Goal: Transaction & Acquisition: Purchase product/service

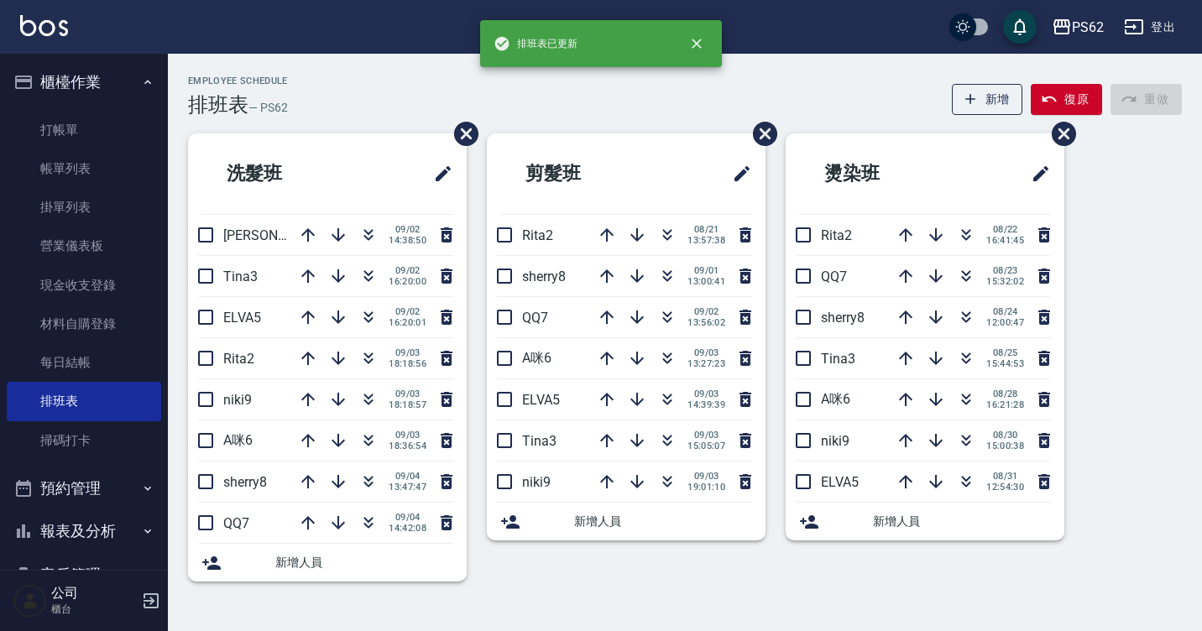
scroll to position [176, 0]
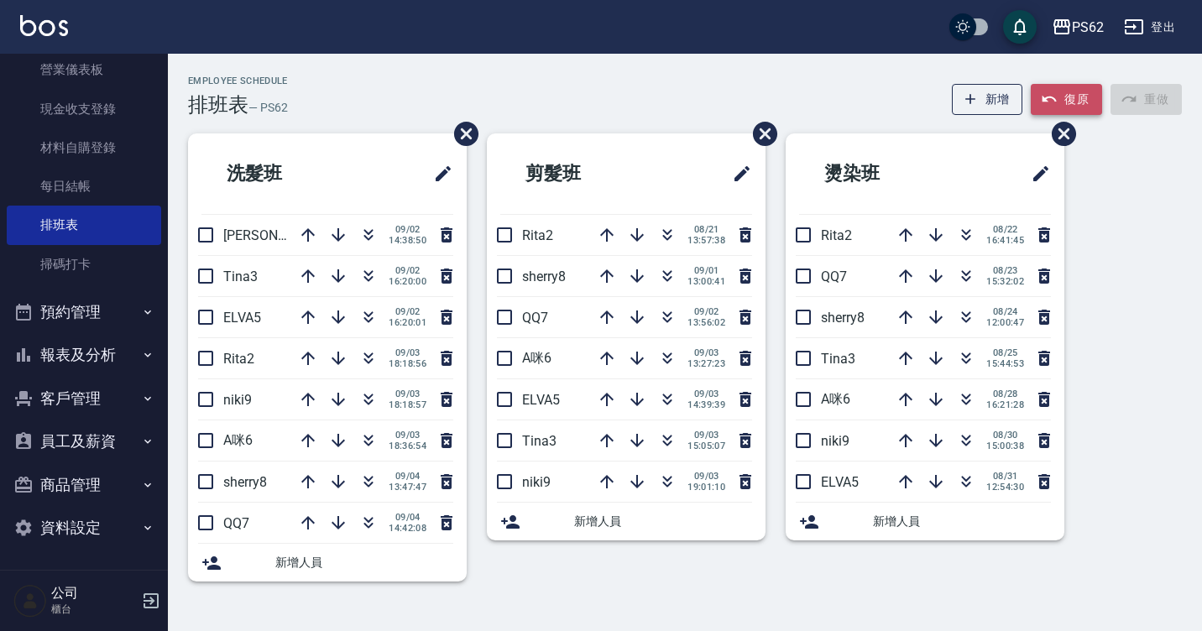
click at [1058, 88] on button "復原" at bounding box center [1066, 99] width 71 height 31
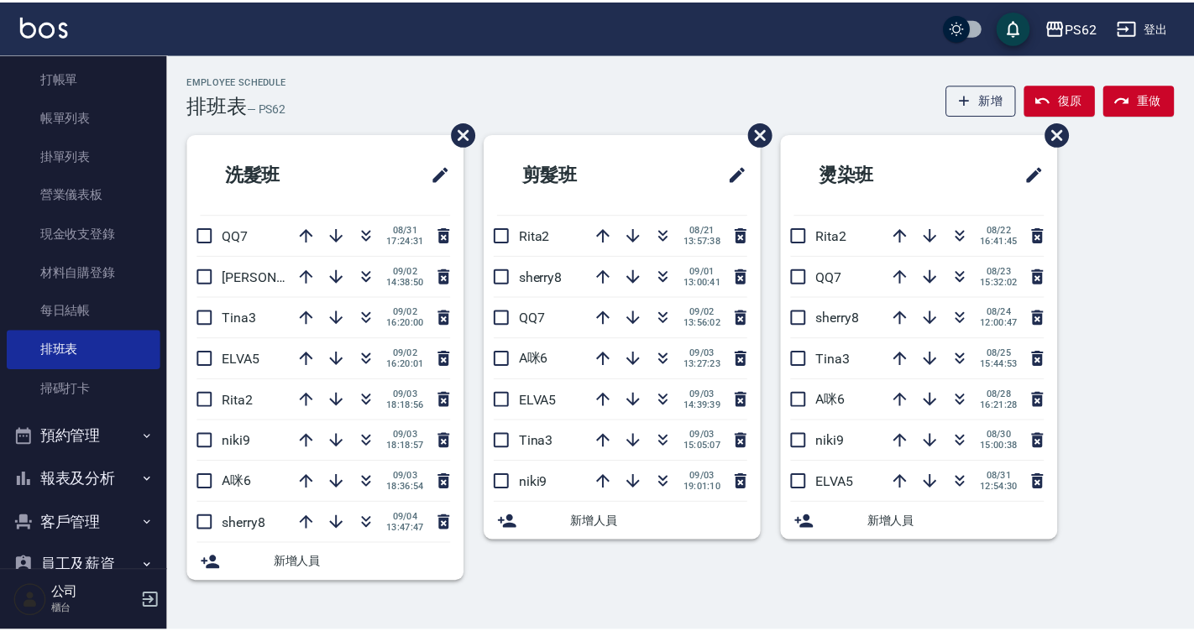
scroll to position [0, 0]
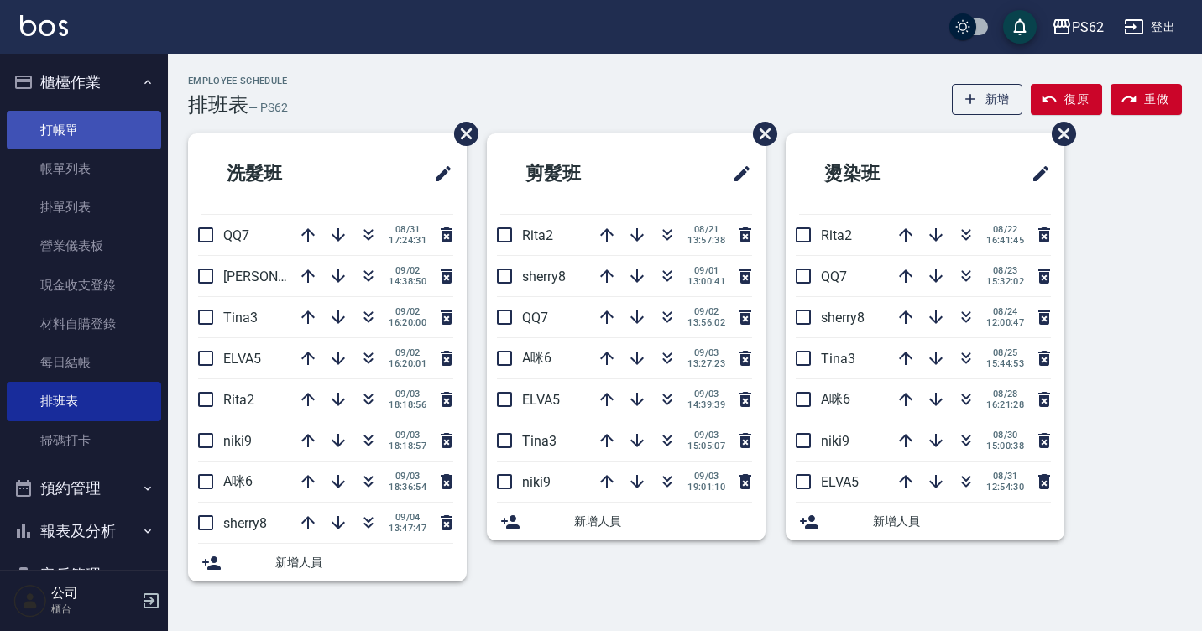
click at [116, 118] on link "打帳單" at bounding box center [84, 130] width 154 height 39
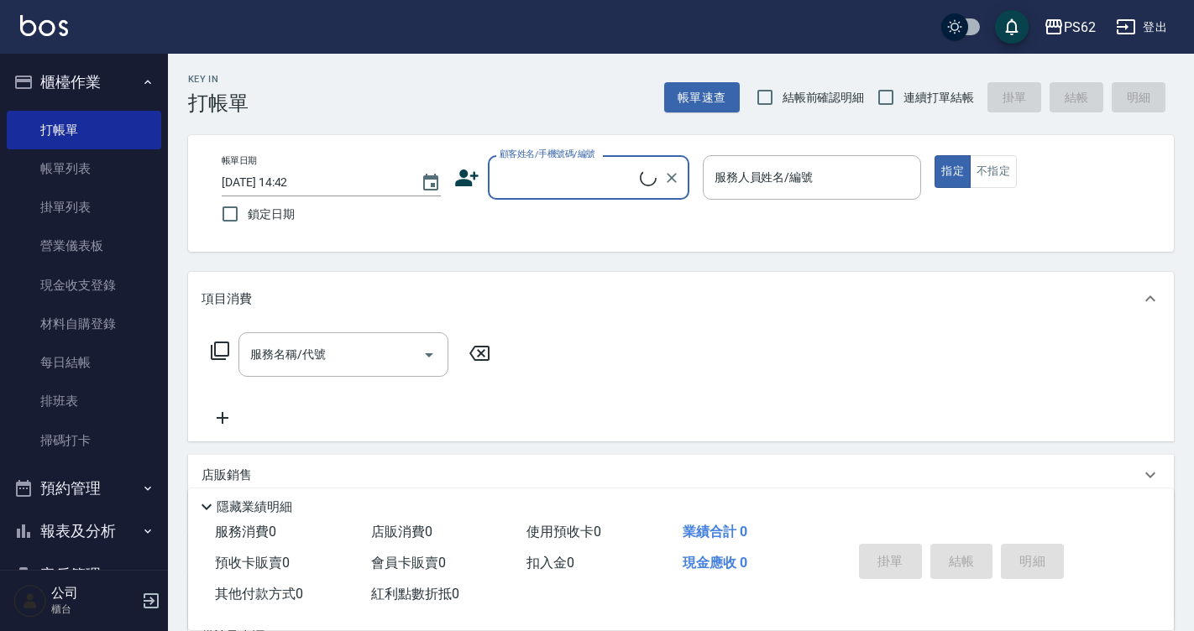
click at [636, 184] on input "顧客姓名/手機號碼/編號" at bounding box center [567, 177] width 144 height 29
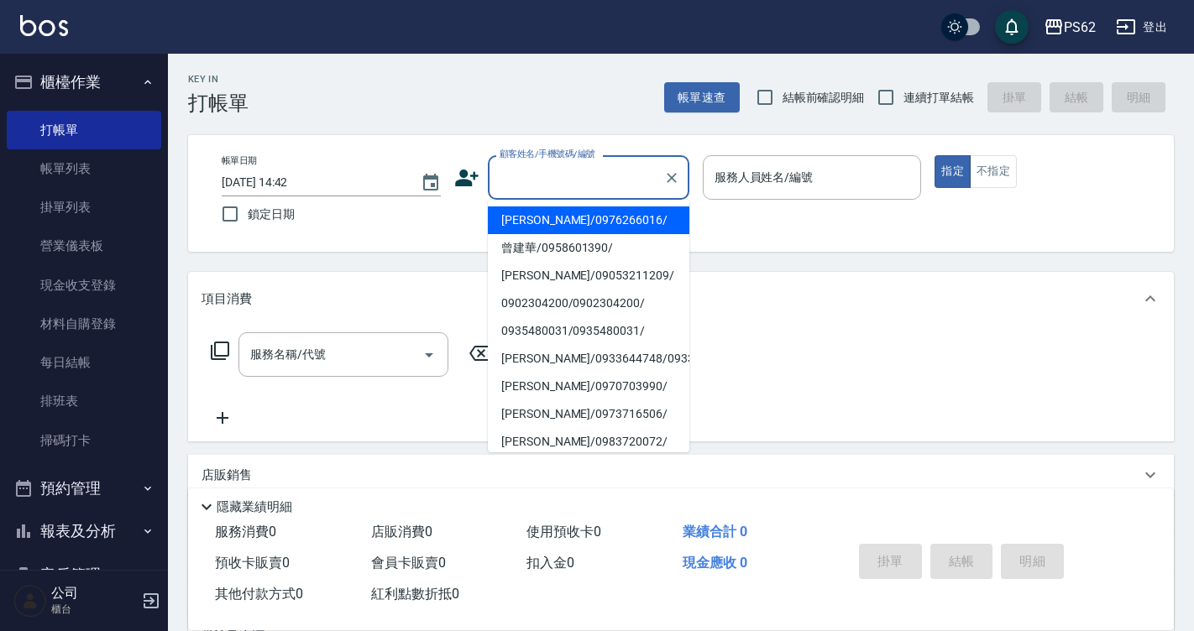
click at [505, 191] on input "顧客姓名/手機號碼/編號" at bounding box center [575, 177] width 161 height 29
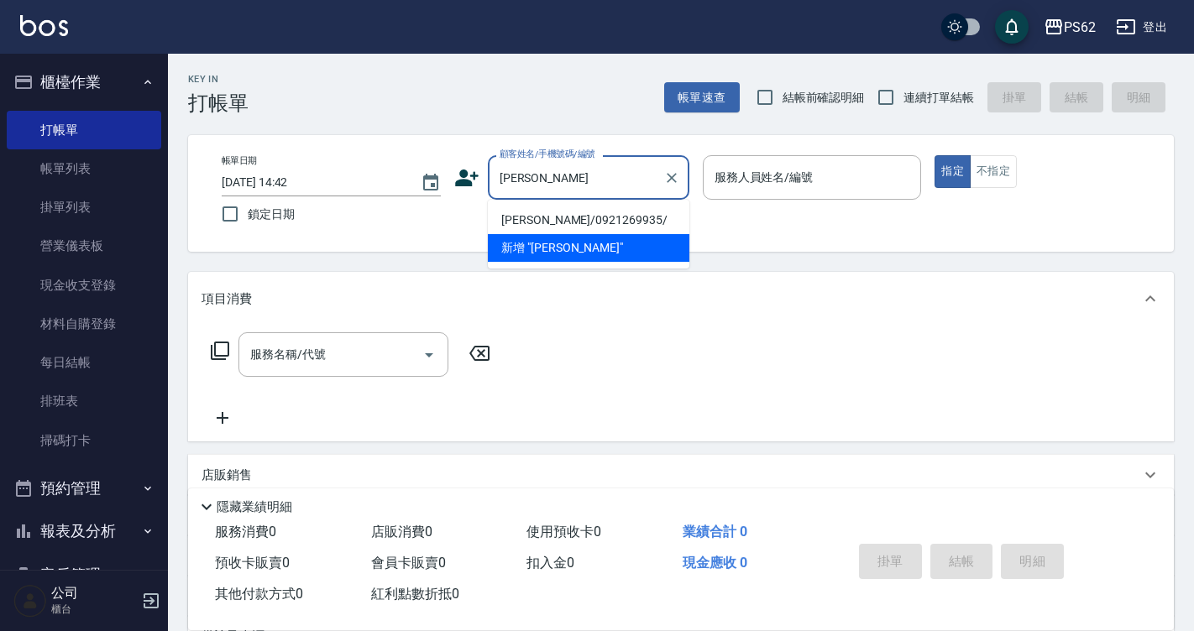
drag, startPoint x: 541, startPoint y: 224, endPoint x: 618, endPoint y: 216, distance: 76.8
click at [541, 223] on li "[PERSON_NAME]/0921269935/" at bounding box center [588, 221] width 201 height 28
type input "[PERSON_NAME]/0921269935/"
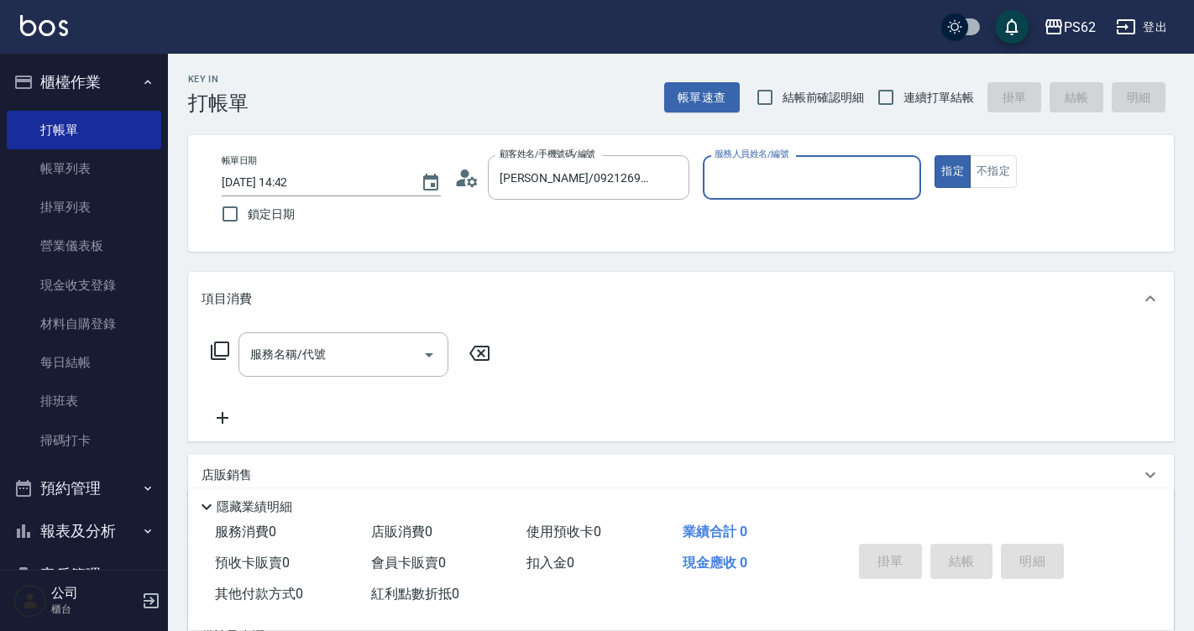
type input "A咪-6"
click at [216, 353] on icon at bounding box center [220, 351] width 18 height 18
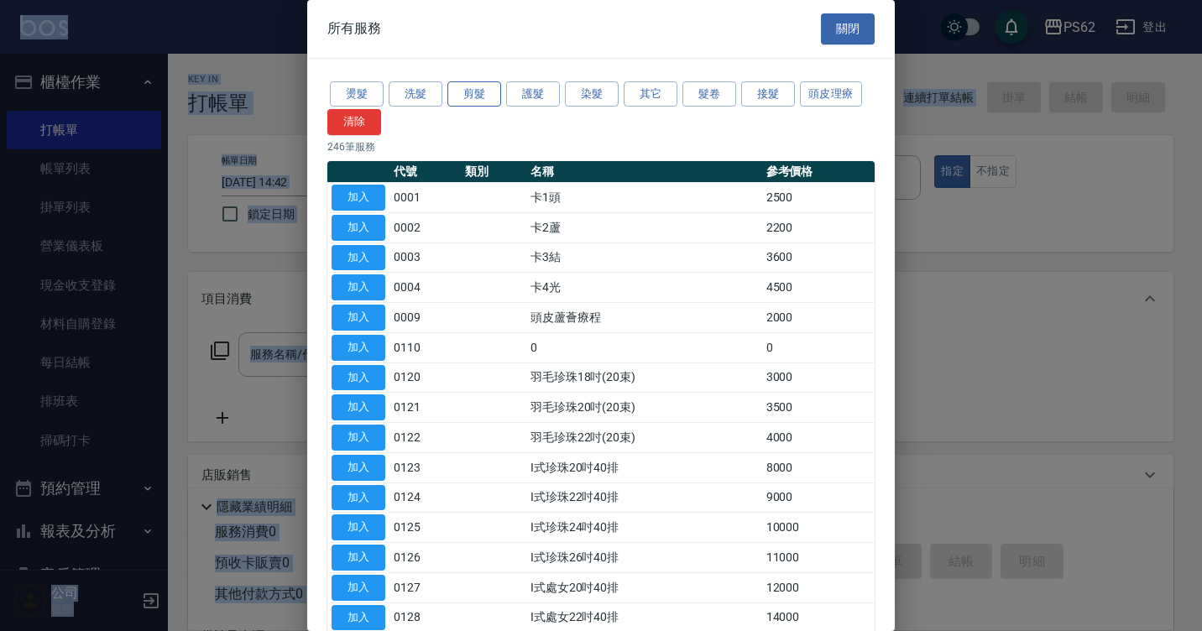
click at [470, 85] on button "剪髮" at bounding box center [474, 94] width 54 height 26
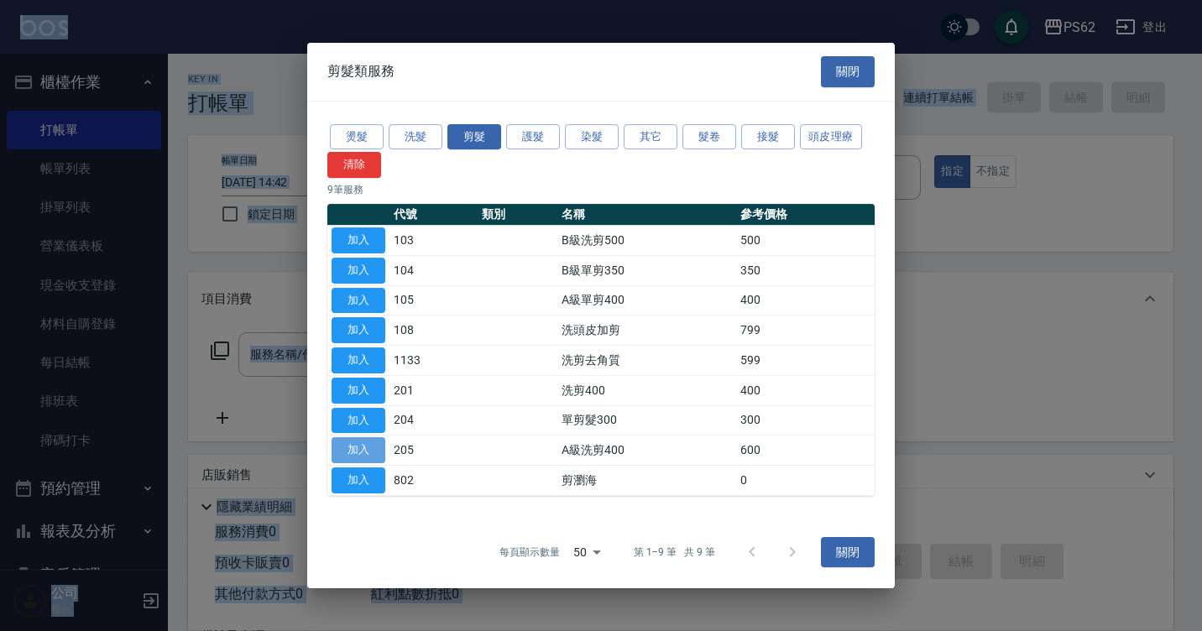
click at [352, 452] on button "加入" at bounding box center [359, 450] width 54 height 26
type input "A級洗剪400(205)"
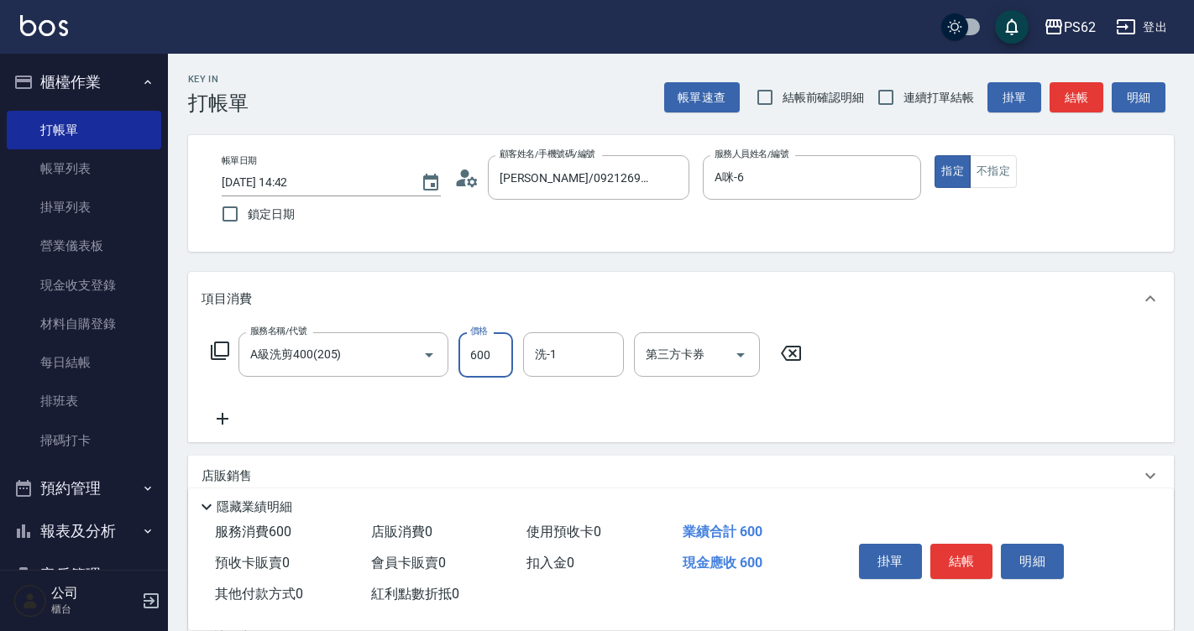
click at [507, 342] on input "600" at bounding box center [485, 354] width 55 height 45
type input "700"
click at [960, 544] on button "結帳" at bounding box center [961, 561] width 63 height 35
click at [960, 543] on div "掛單 結帳 明細" at bounding box center [961, 563] width 219 height 53
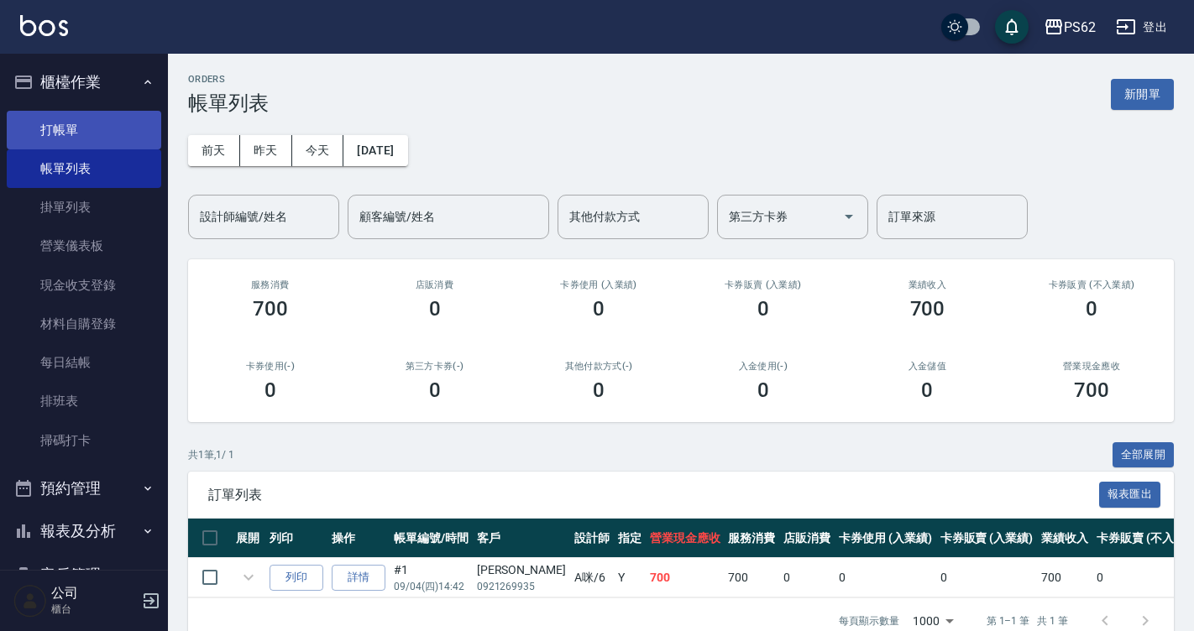
click at [115, 135] on link "打帳單" at bounding box center [84, 130] width 154 height 39
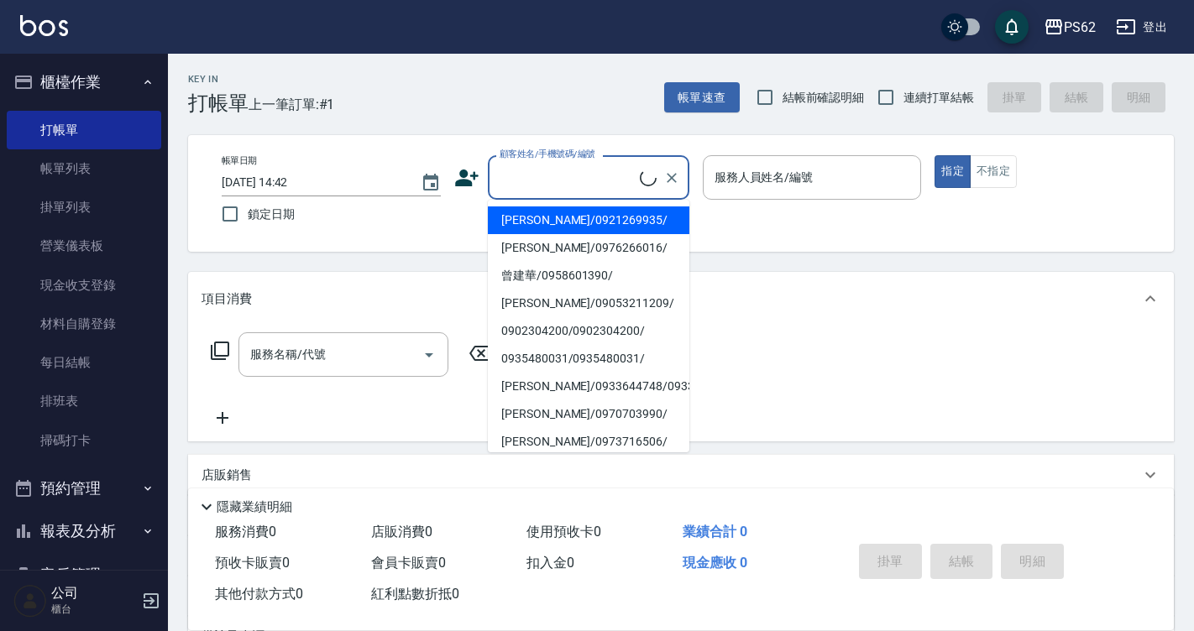
click at [570, 184] on input "顧客姓名/手機號碼/編號" at bounding box center [567, 177] width 144 height 29
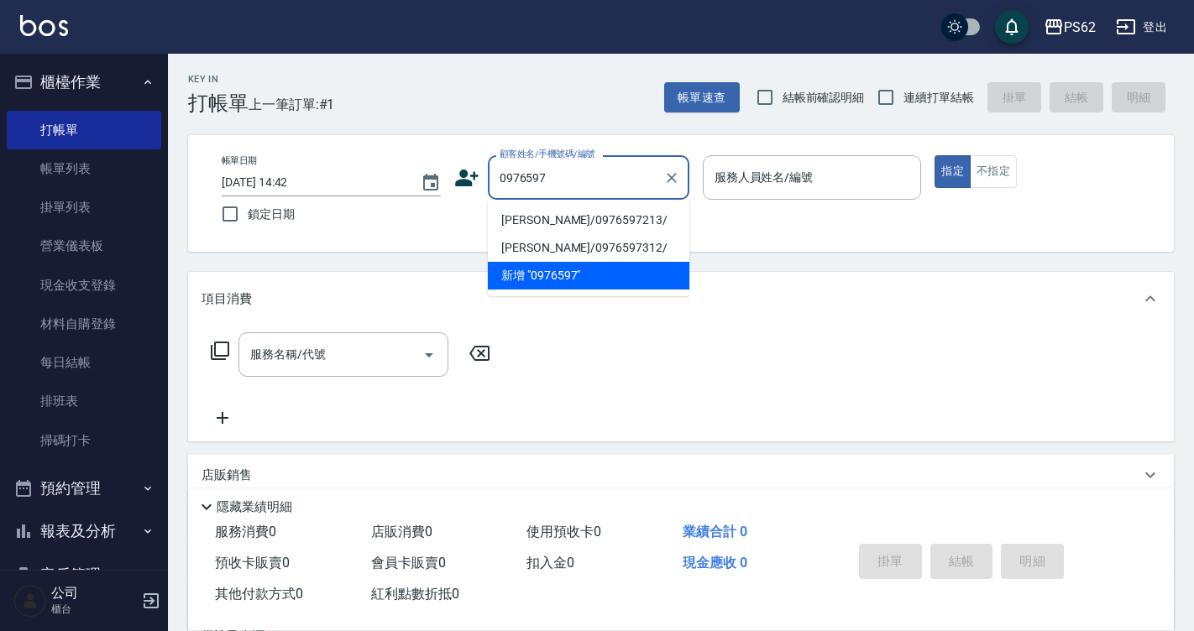
click at [520, 219] on li "[PERSON_NAME]/0976597213/" at bounding box center [588, 221] width 201 height 28
type input "[PERSON_NAME]/0976597213/"
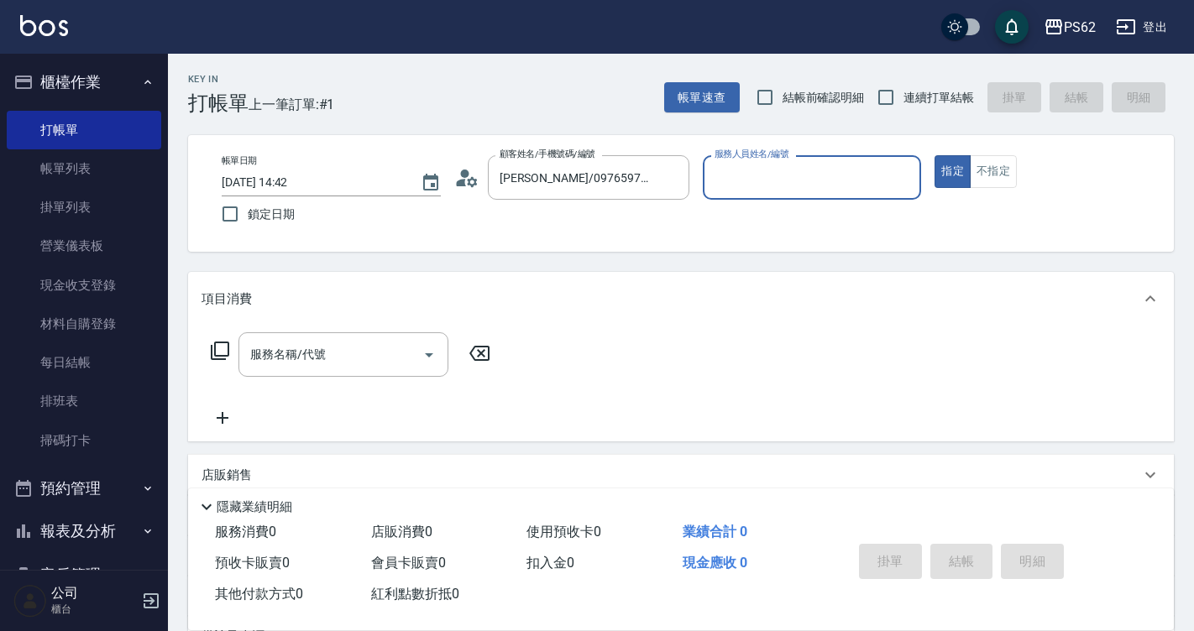
click at [758, 169] on input "服務人員姓名/編號" at bounding box center [812, 177] width 204 height 29
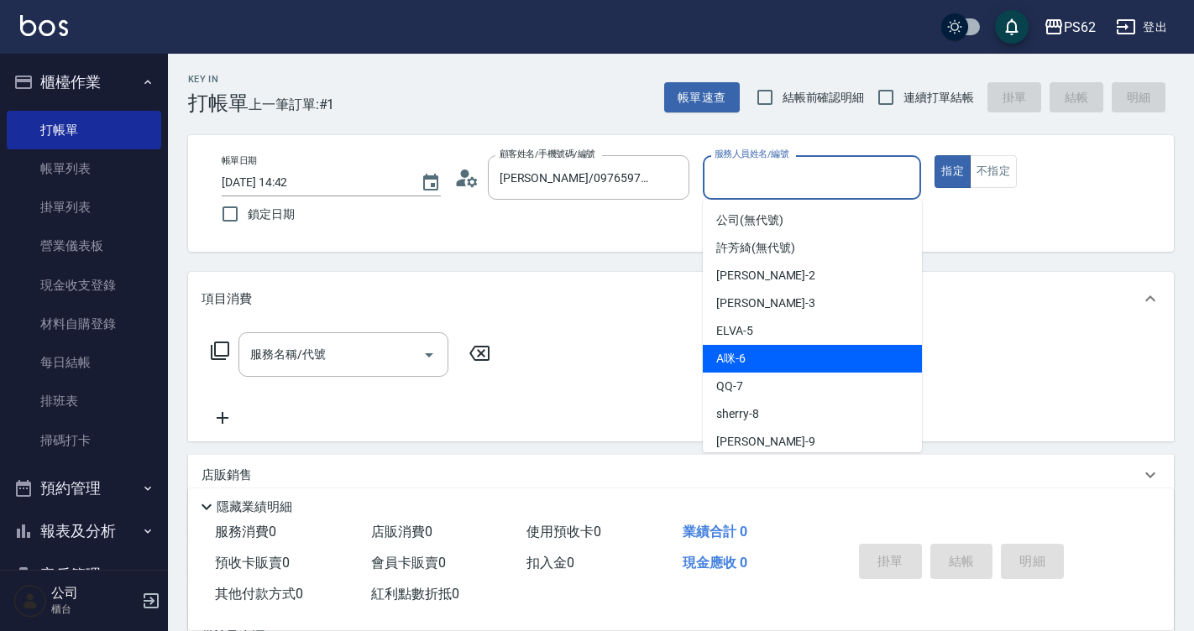
click at [766, 354] on div "A咪 -6" at bounding box center [812, 359] width 219 height 28
type input "A咪-6"
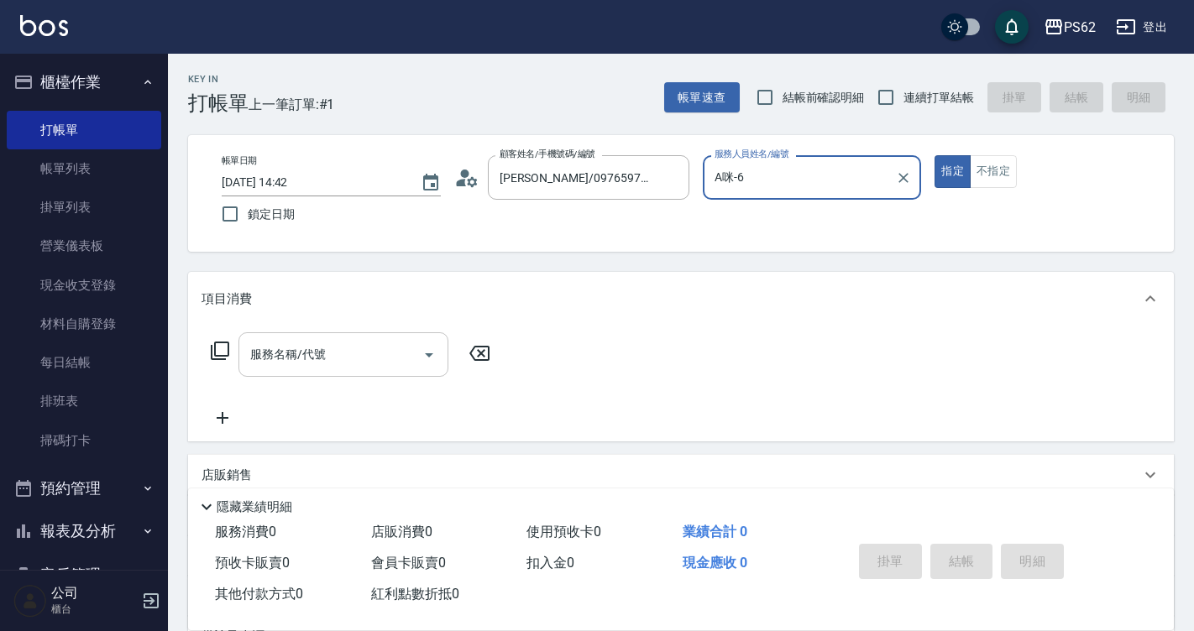
click at [295, 357] on input "服務名稱/代號" at bounding box center [331, 354] width 170 height 29
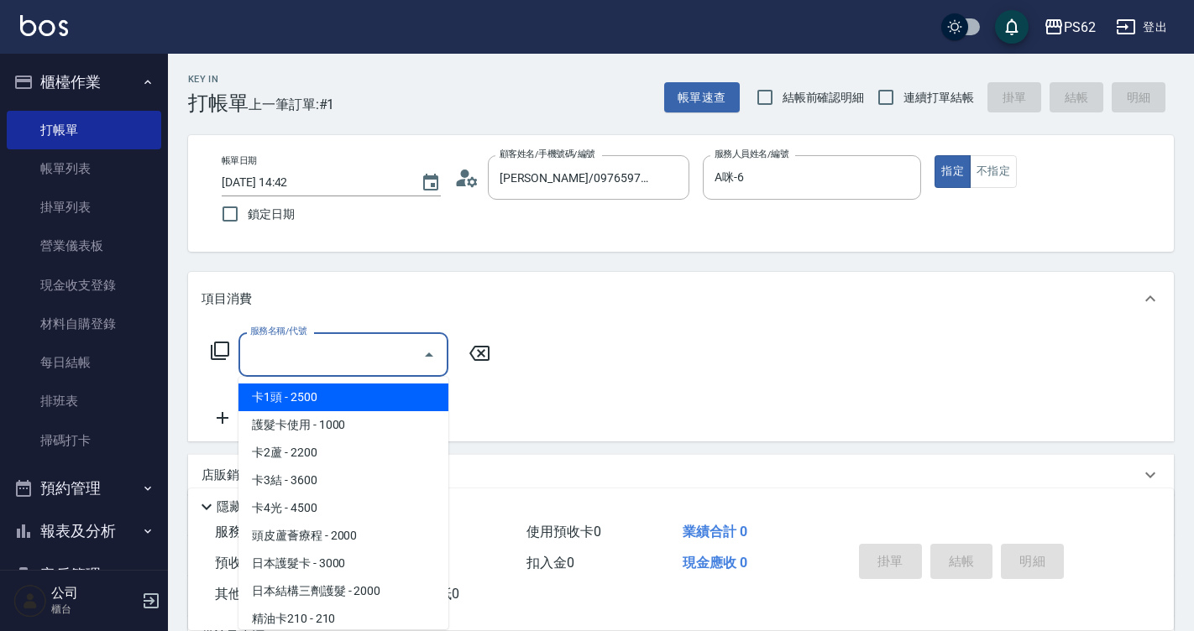
click at [295, 357] on input "服務名稱/代號" at bounding box center [331, 354] width 170 height 29
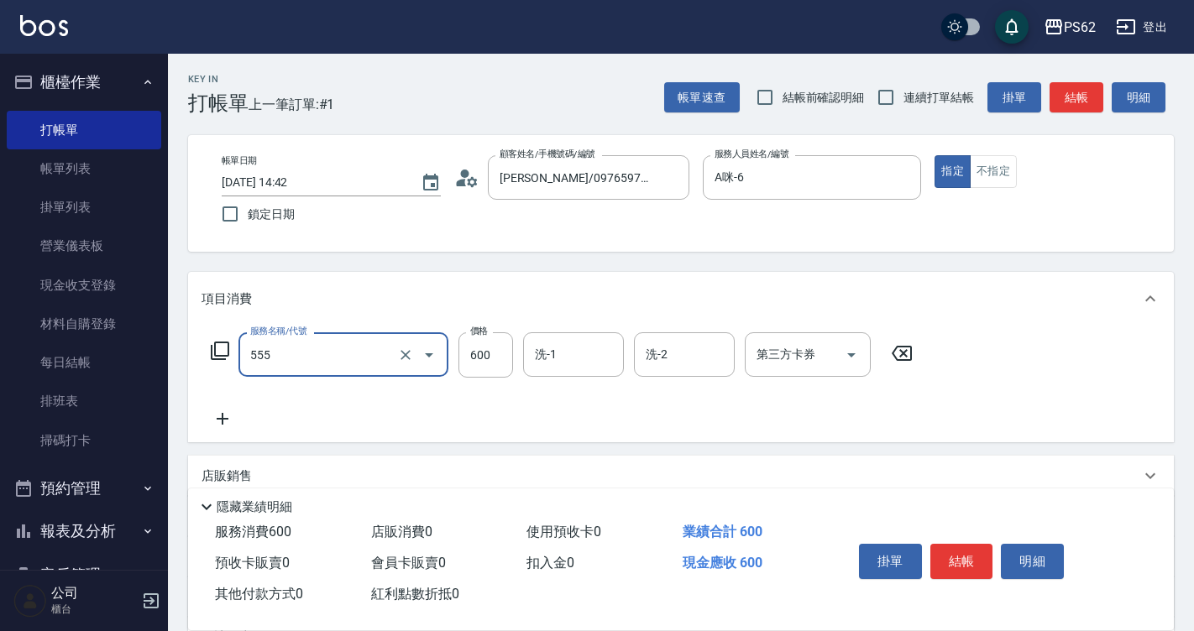
type input "去角質(555)"
click at [216, 342] on icon at bounding box center [220, 351] width 18 height 18
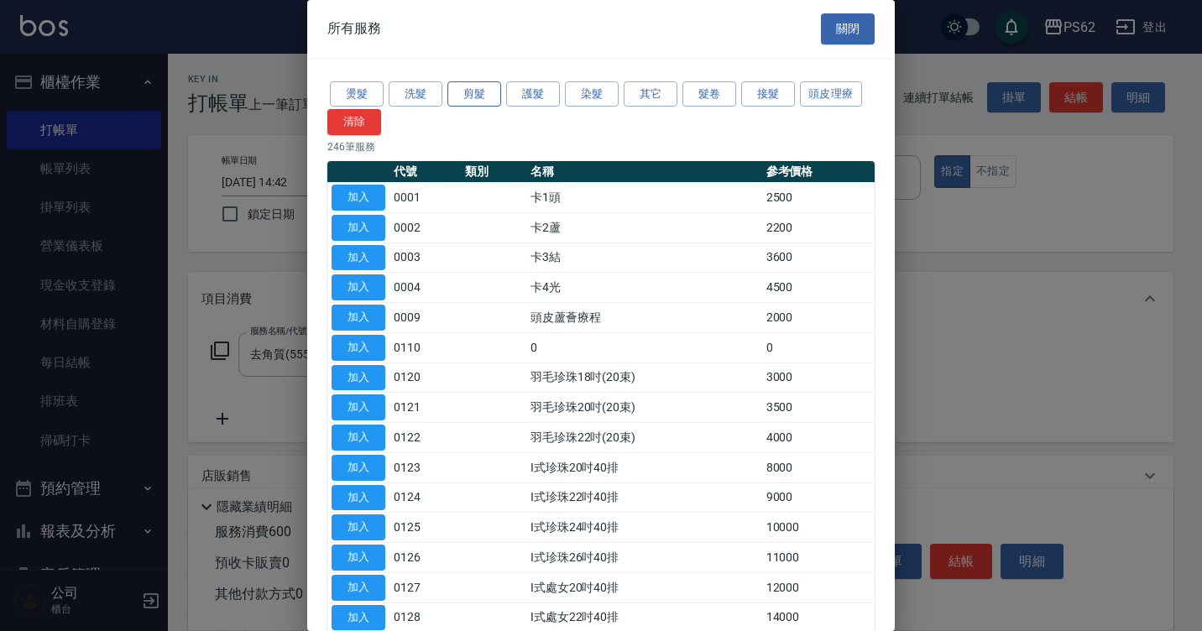
click at [461, 97] on button "剪髮" at bounding box center [474, 94] width 54 height 26
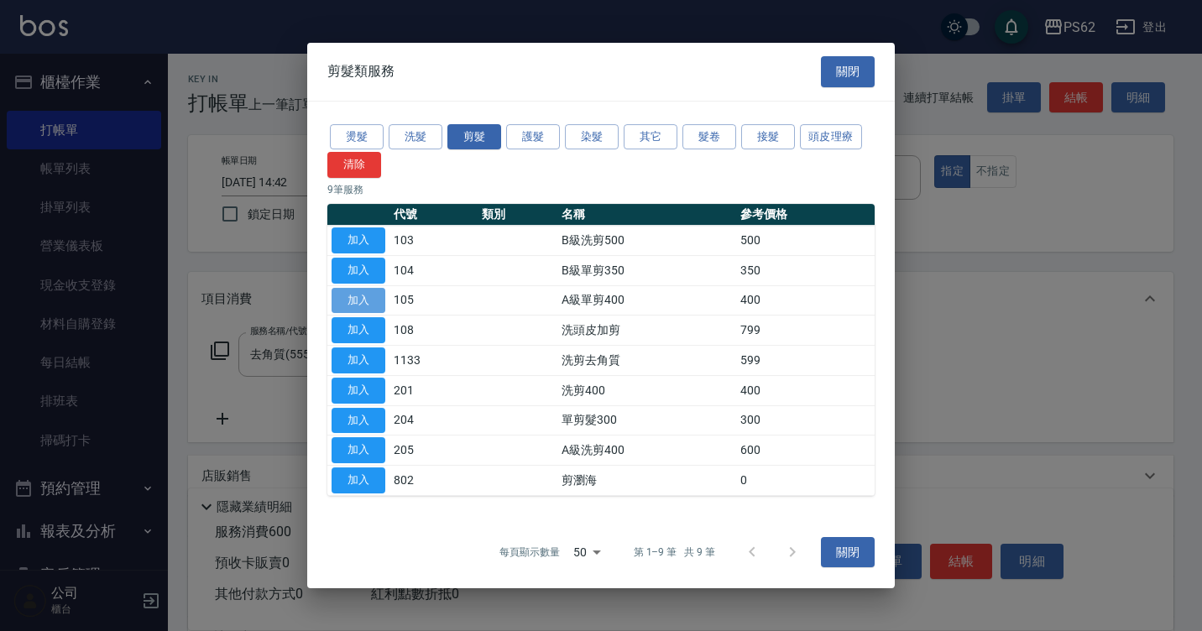
click at [338, 304] on button "加入" at bounding box center [359, 301] width 54 height 26
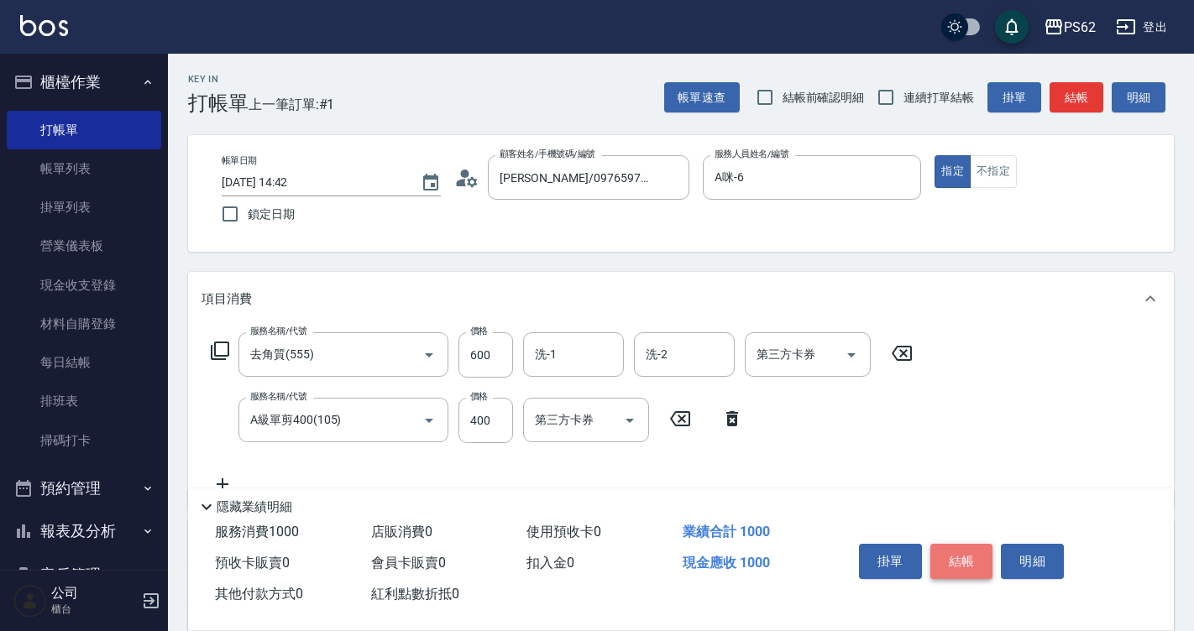
click at [967, 546] on button "結帳" at bounding box center [961, 561] width 63 height 35
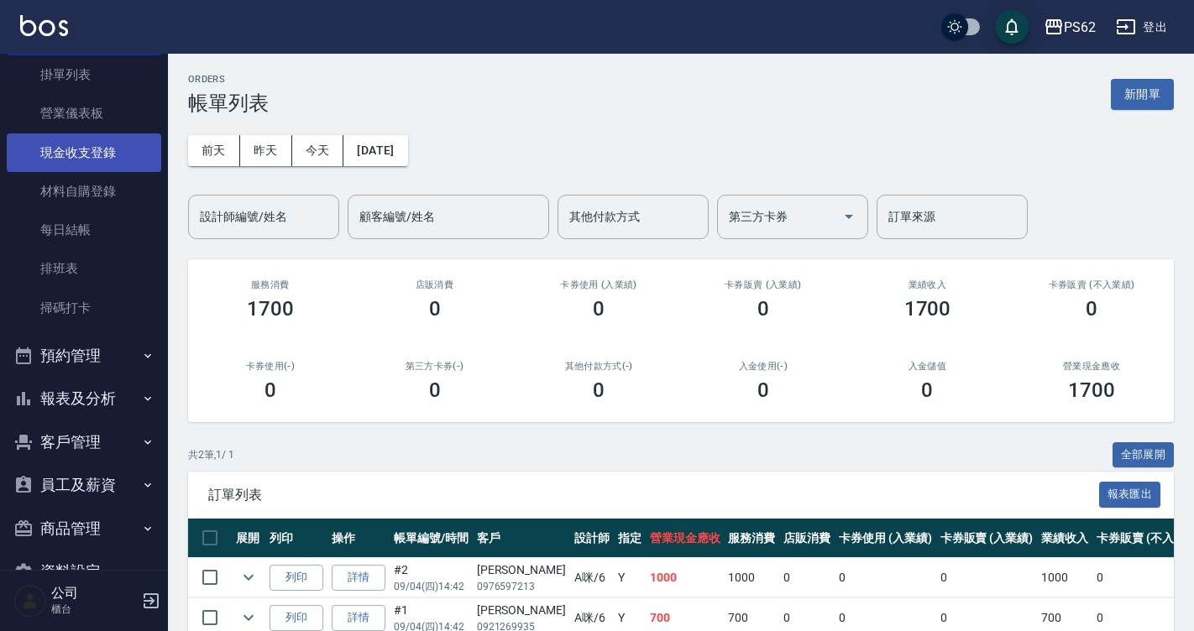
scroll to position [176, 0]
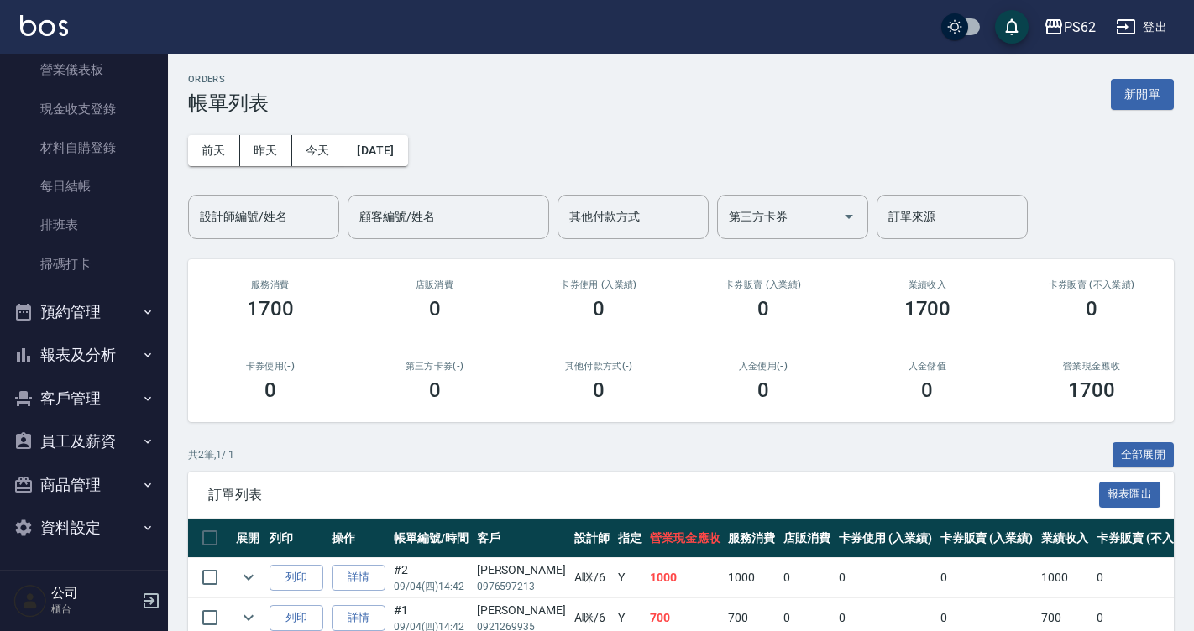
click at [91, 351] on button "報表及分析" at bounding box center [84, 355] width 154 height 44
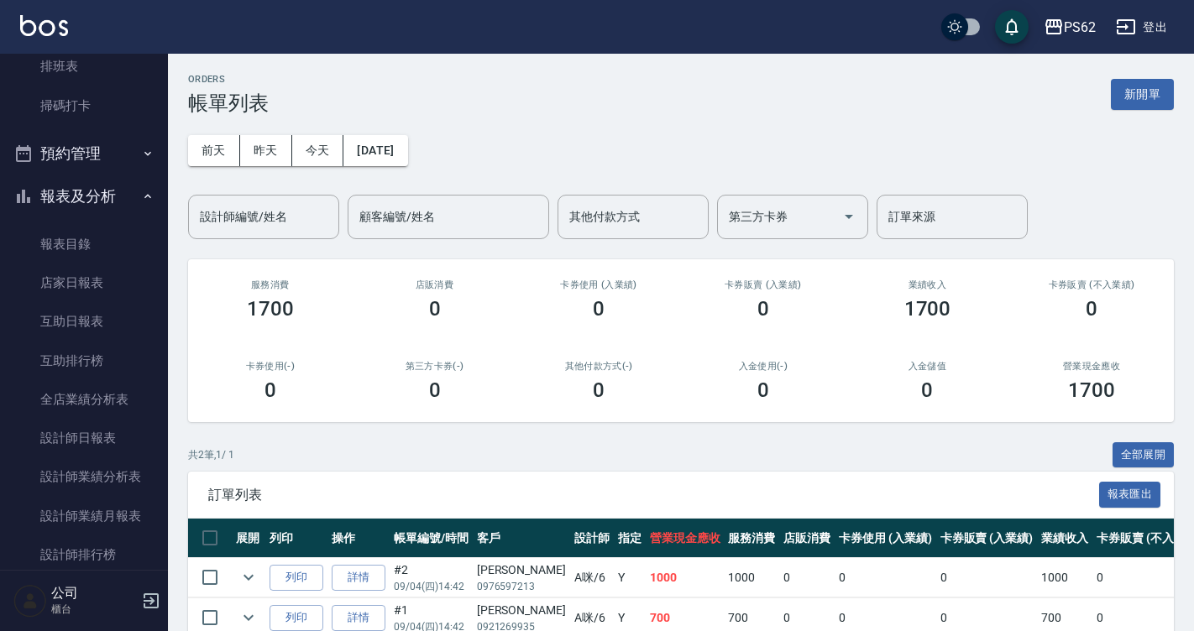
scroll to position [428, 0]
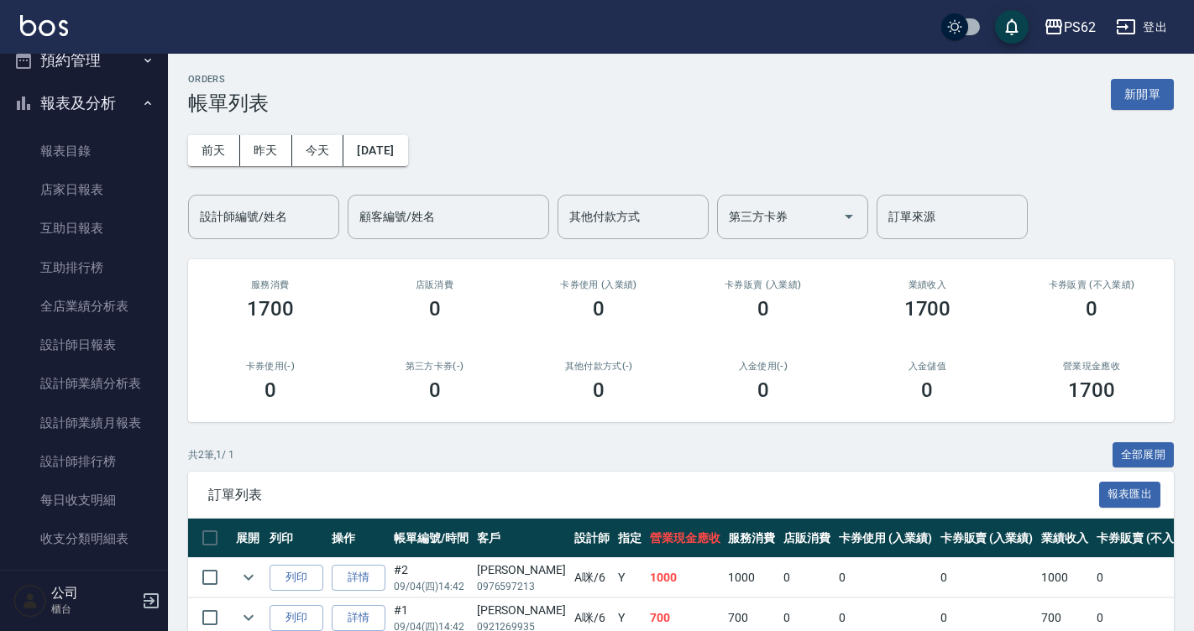
click at [91, 351] on link "設計師日報表" at bounding box center [84, 345] width 154 height 39
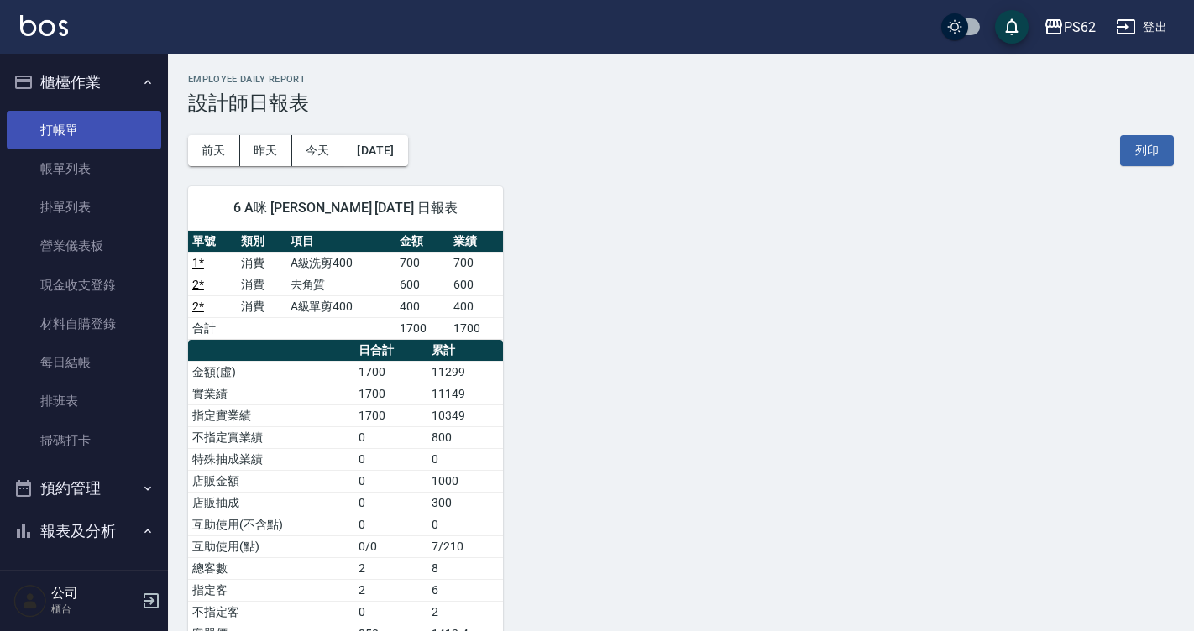
click at [81, 118] on link "打帳單" at bounding box center [84, 130] width 154 height 39
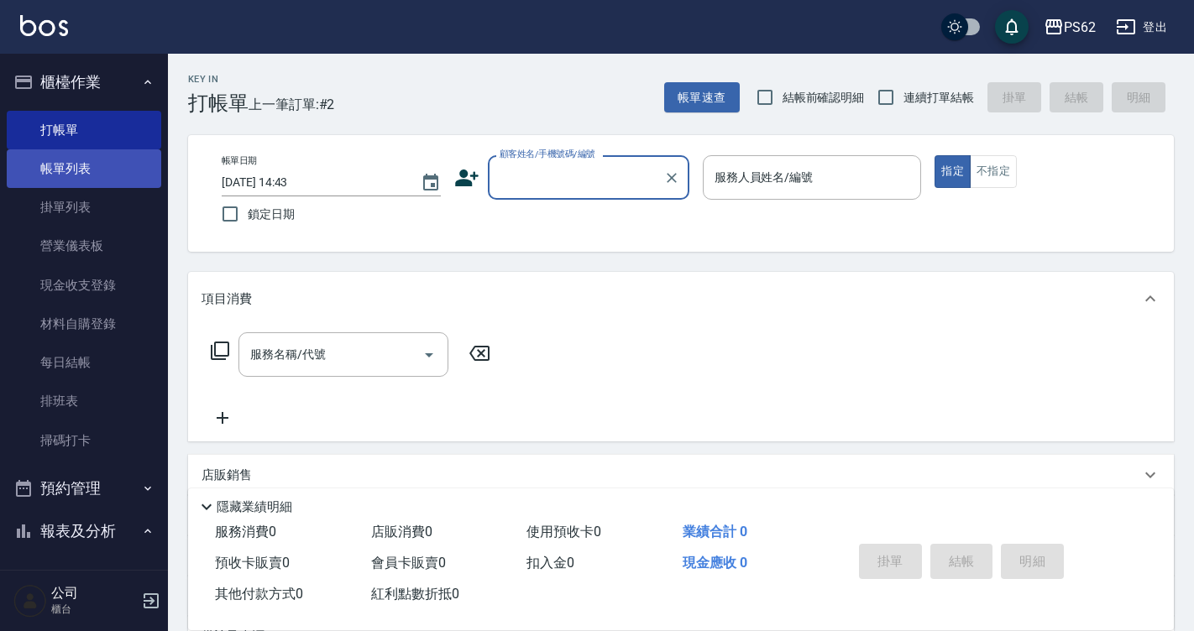
click at [111, 162] on link "帳單列表" at bounding box center [84, 168] width 154 height 39
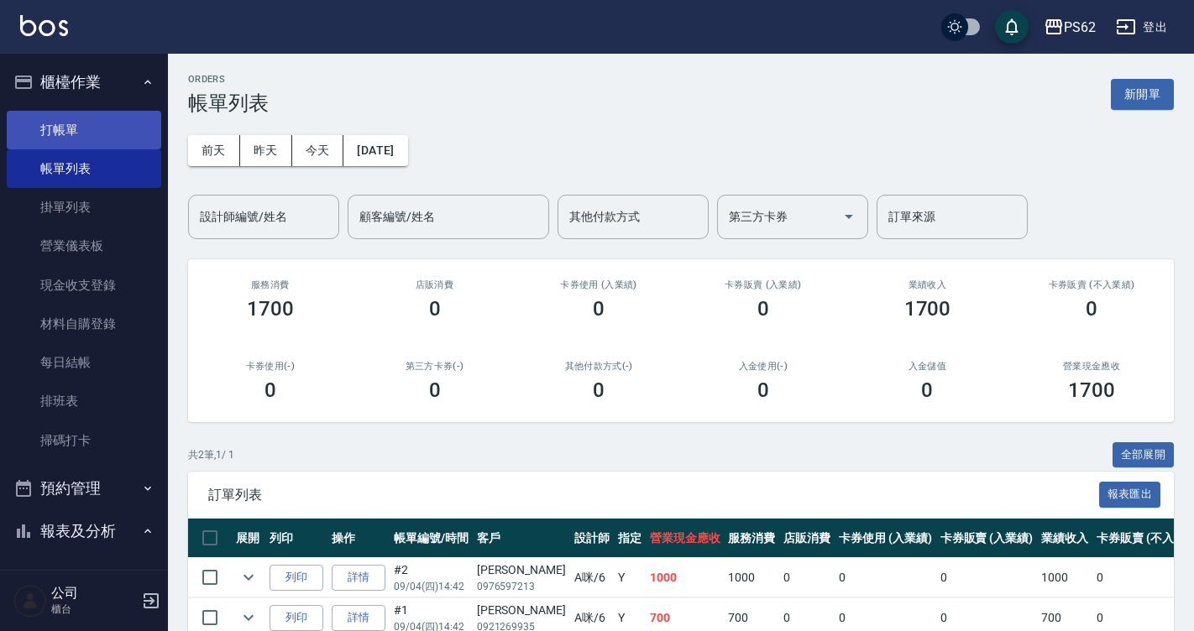
click at [81, 133] on link "打帳單" at bounding box center [84, 130] width 154 height 39
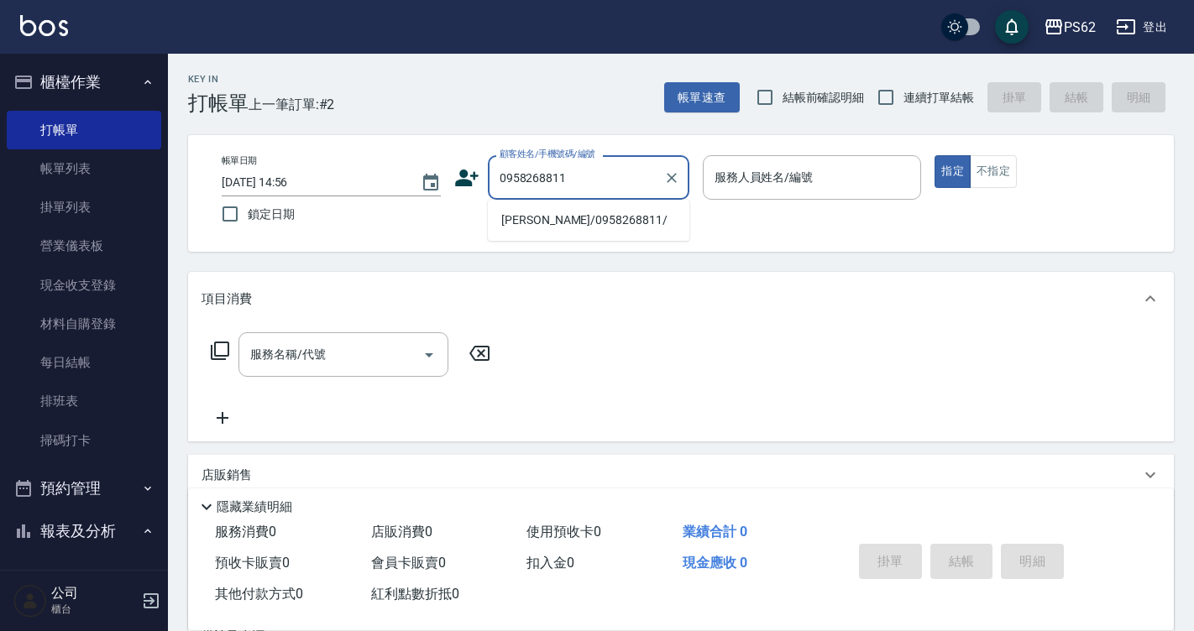
drag, startPoint x: 536, startPoint y: 221, endPoint x: 530, endPoint y: 189, distance: 32.6
click at [536, 220] on li "[PERSON_NAME]/0958268811/" at bounding box center [588, 221] width 201 height 28
type input "[PERSON_NAME]/0958268811/"
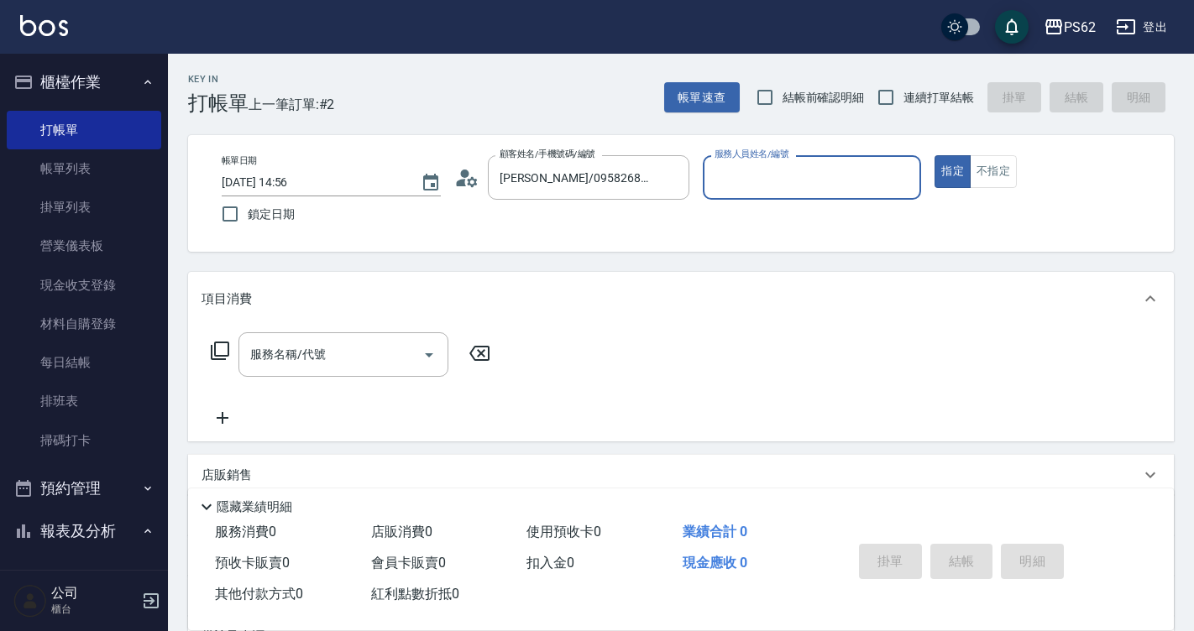
click at [466, 180] on icon at bounding box center [466, 177] width 25 height 25
click at [466, 180] on body "PS62 登出 櫃檯作業 打帳單 帳單列表 掛單列表 營業儀表板 現金收支登錄 材料自購登錄 每日結帳 排班表 掃碼打卡 預約管理 預約管理 單日預約紀錄 單…" at bounding box center [597, 409] width 1194 height 818
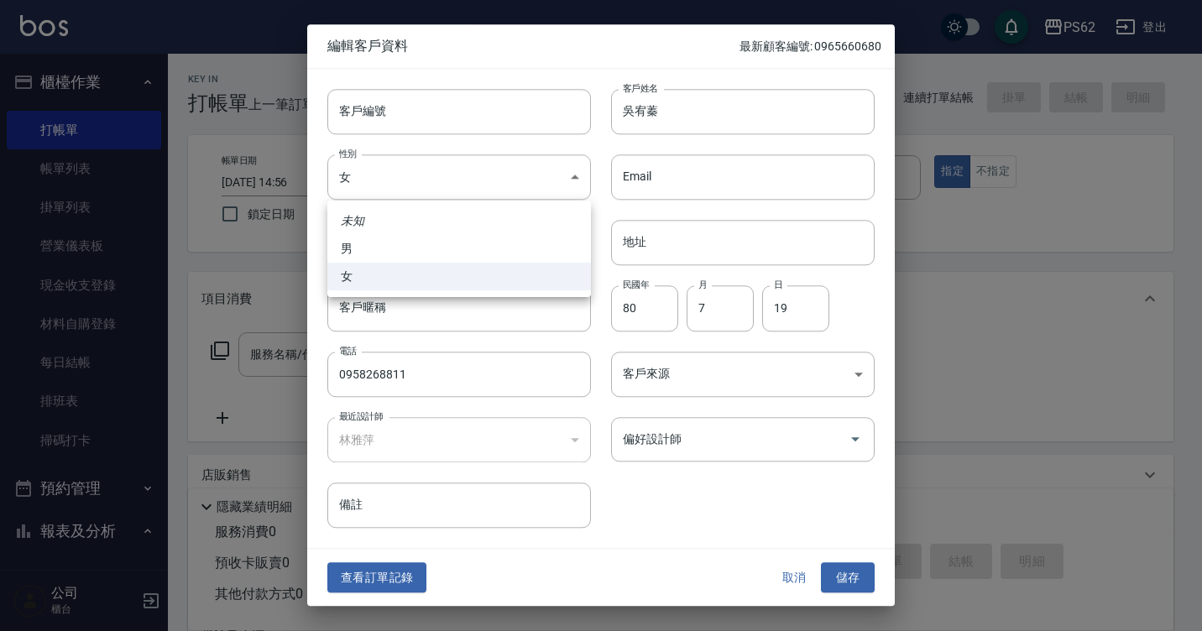
click at [386, 572] on div at bounding box center [601, 315] width 1202 height 631
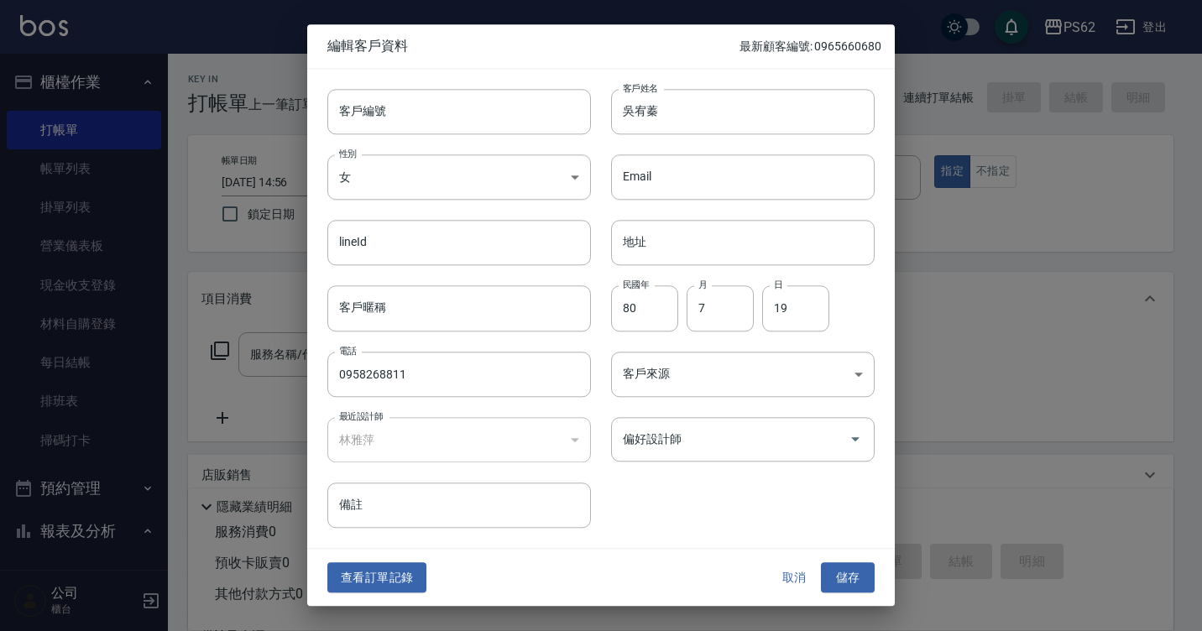
click at [384, 572] on button "查看訂單記錄" at bounding box center [376, 577] width 99 height 31
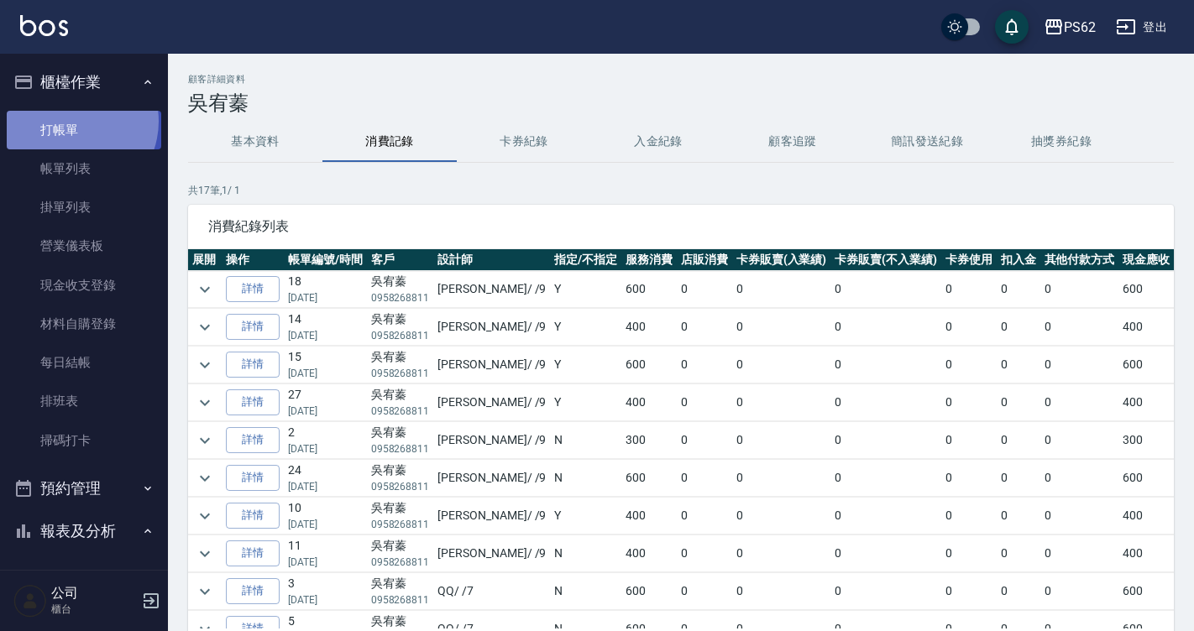
click at [70, 121] on link "打帳單" at bounding box center [84, 130] width 154 height 39
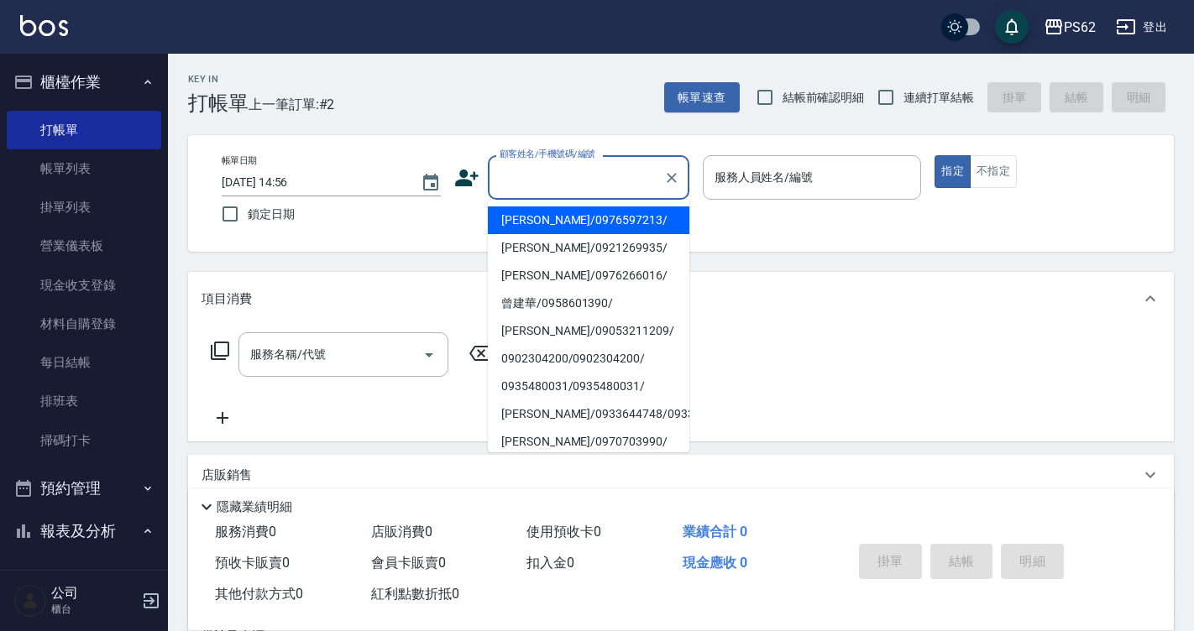
click at [553, 176] on input "顧客姓名/手機號碼/編號" at bounding box center [575, 177] width 161 height 29
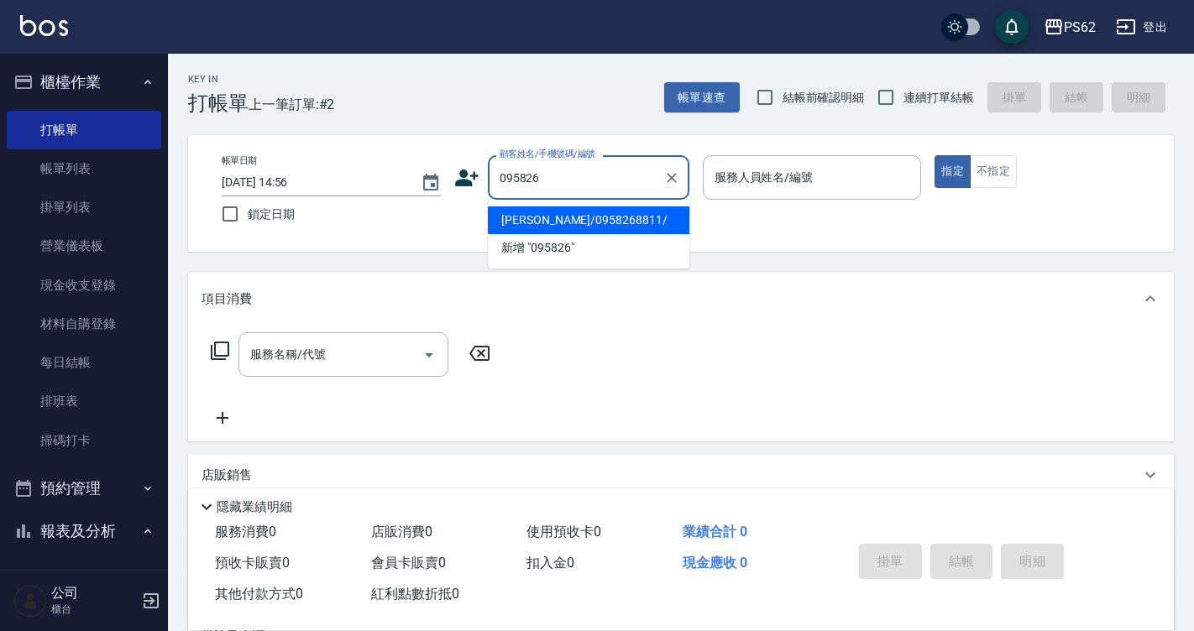
type input "[PERSON_NAME]/0958268811/"
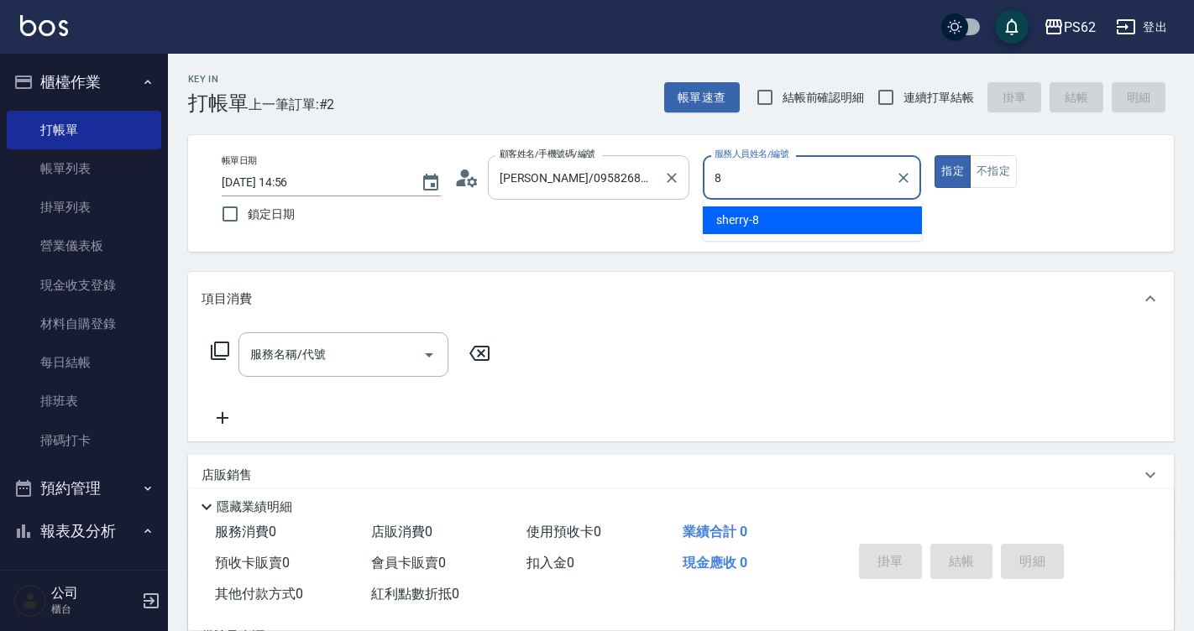
type input "sherry-8"
type button "true"
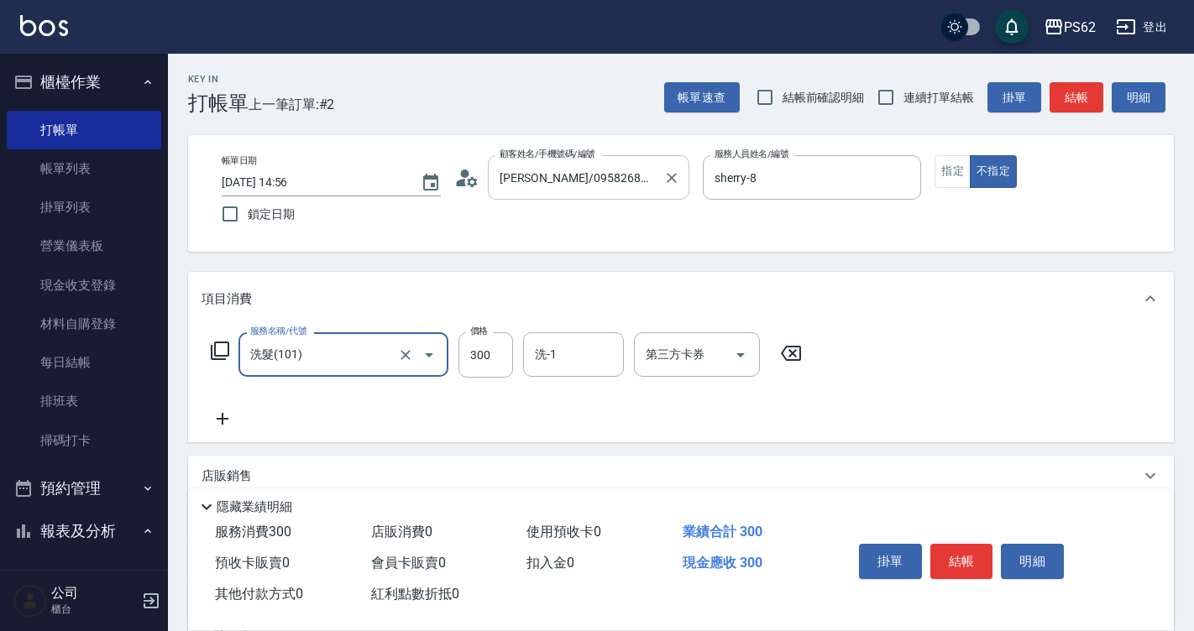
type input "洗髮(101)"
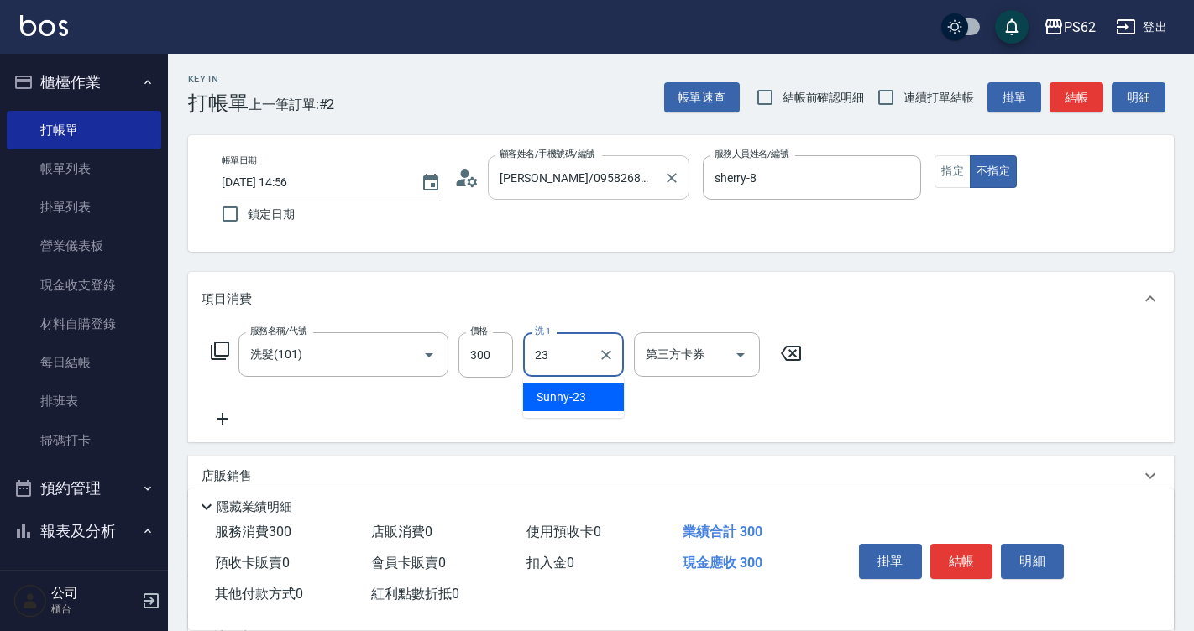
type input "Sunny-23"
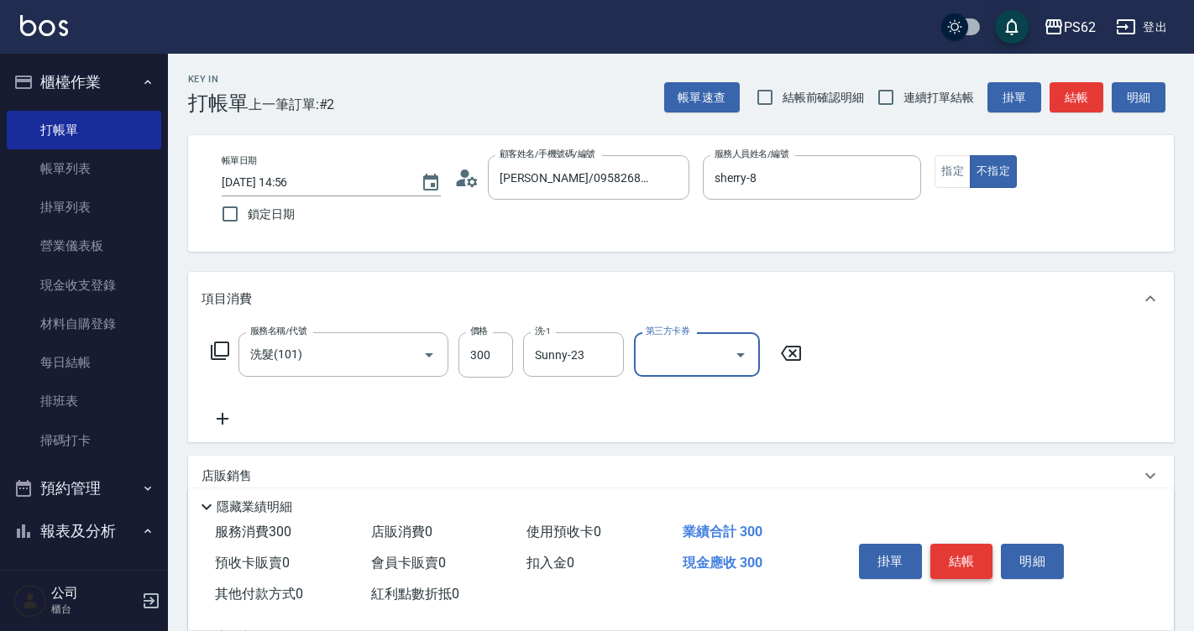
click at [974, 558] on button "結帳" at bounding box center [961, 561] width 63 height 35
click at [974, 558] on div "掛單 結帳 明細" at bounding box center [961, 563] width 219 height 53
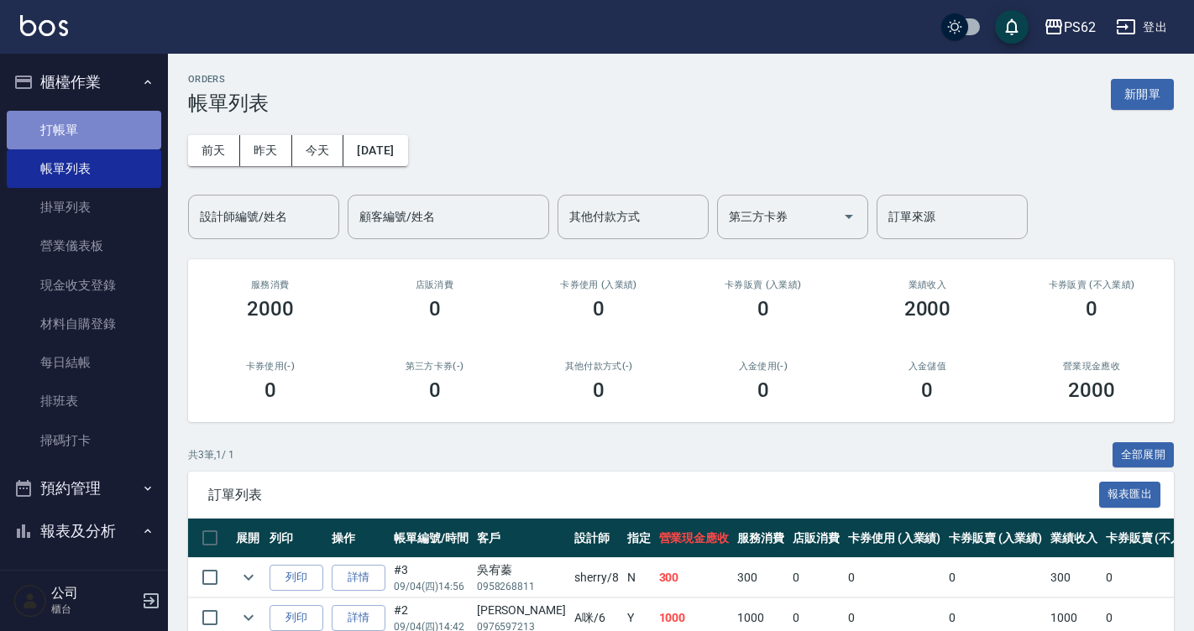
click at [83, 138] on link "打帳單" at bounding box center [84, 130] width 154 height 39
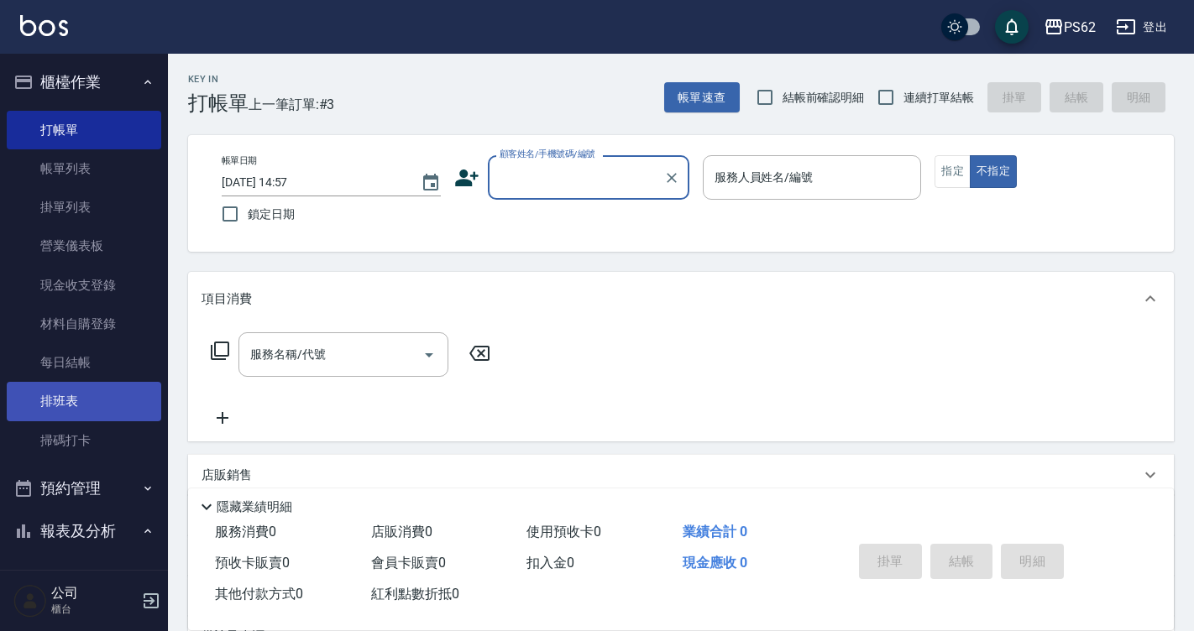
click at [81, 391] on link "排班表" at bounding box center [84, 401] width 154 height 39
